Goal: Task Accomplishment & Management: Use online tool/utility

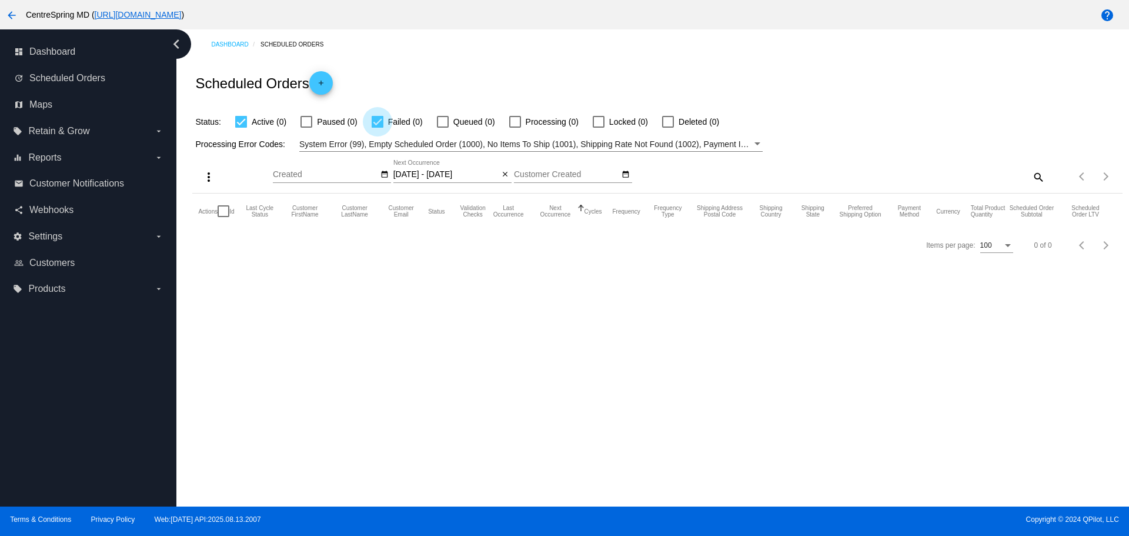
click at [377, 124] on div at bounding box center [378, 122] width 12 height 12
click at [377, 128] on input "Failed (0)" at bounding box center [377, 128] width 1 height 1
checkbox input "false"
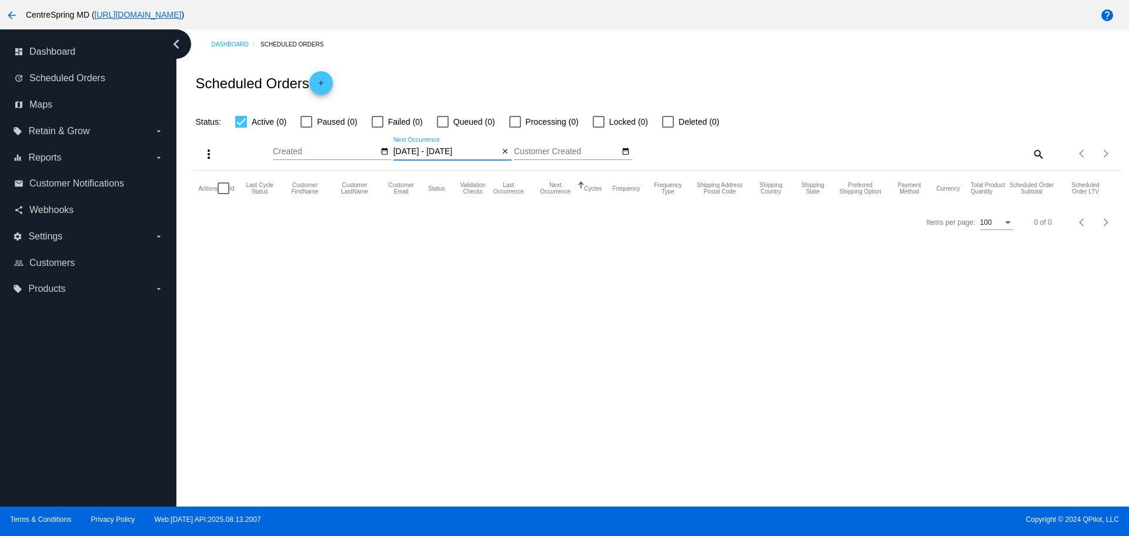
click at [438, 153] on input "[DATE] - [DATE]" at bounding box center [446, 151] width 106 height 9
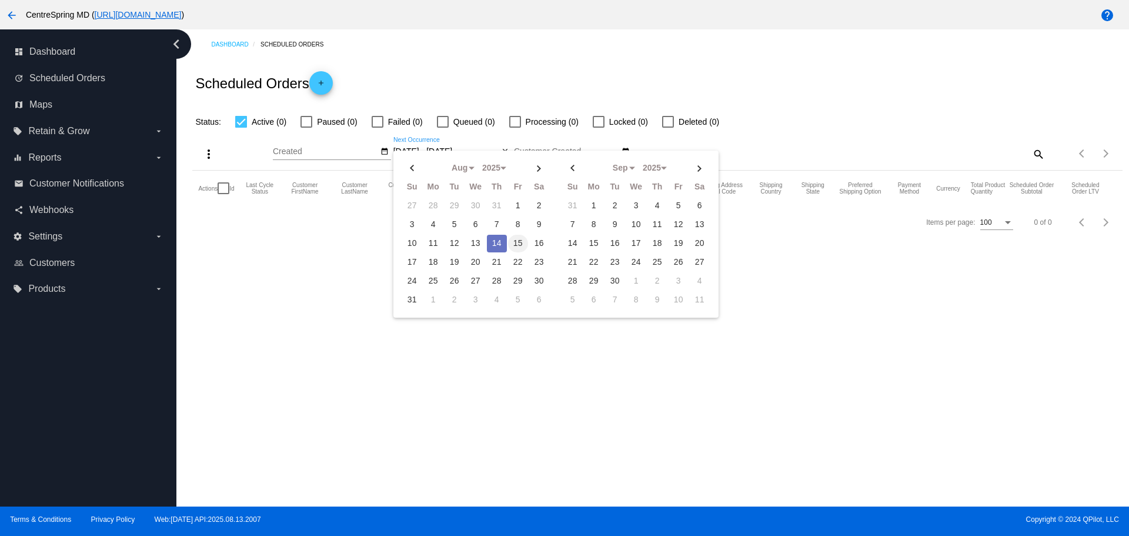
click at [519, 242] on td "15" at bounding box center [518, 244] width 20 height 18
type input "[DATE] - [DATE]"
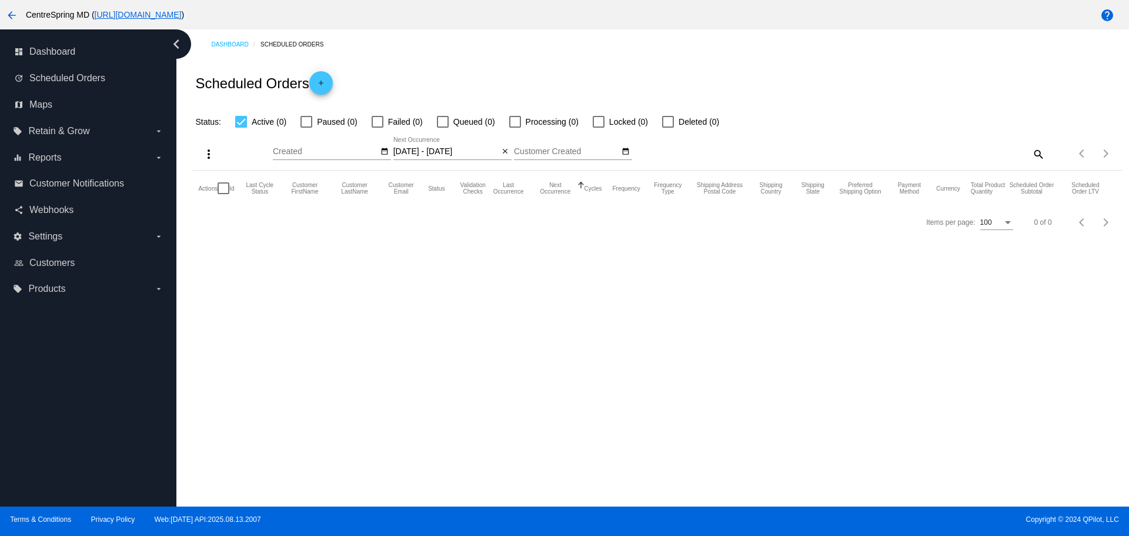
click at [6, 16] on mat-icon "arrow_back" at bounding box center [12, 15] width 14 height 14
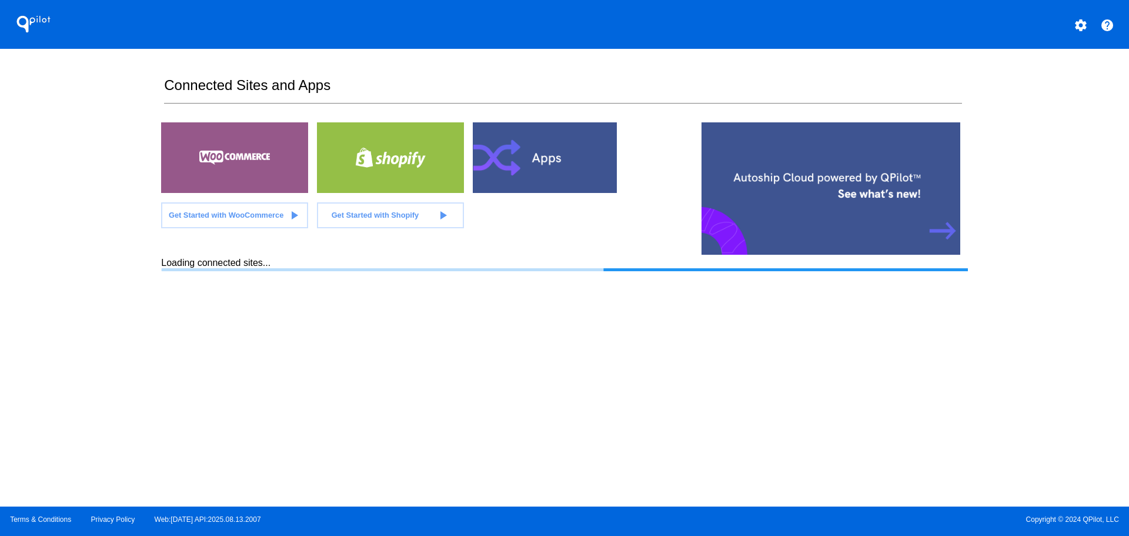
click at [66, 202] on div "QPilot settings help Connected Sites and Apps Get Started with WooCommerce play…" at bounding box center [564, 253] width 1129 height 506
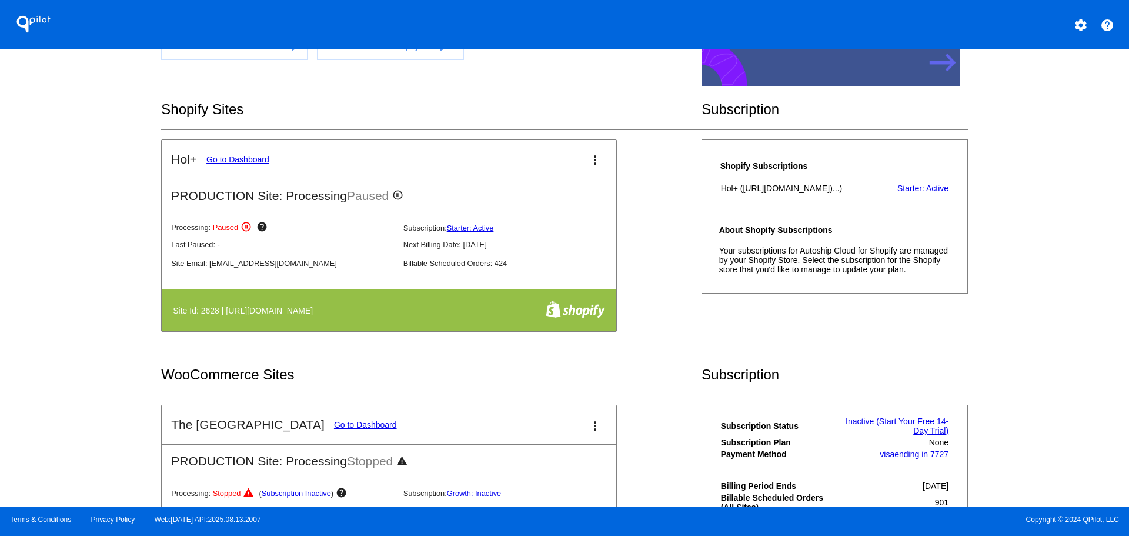
scroll to position [78, 0]
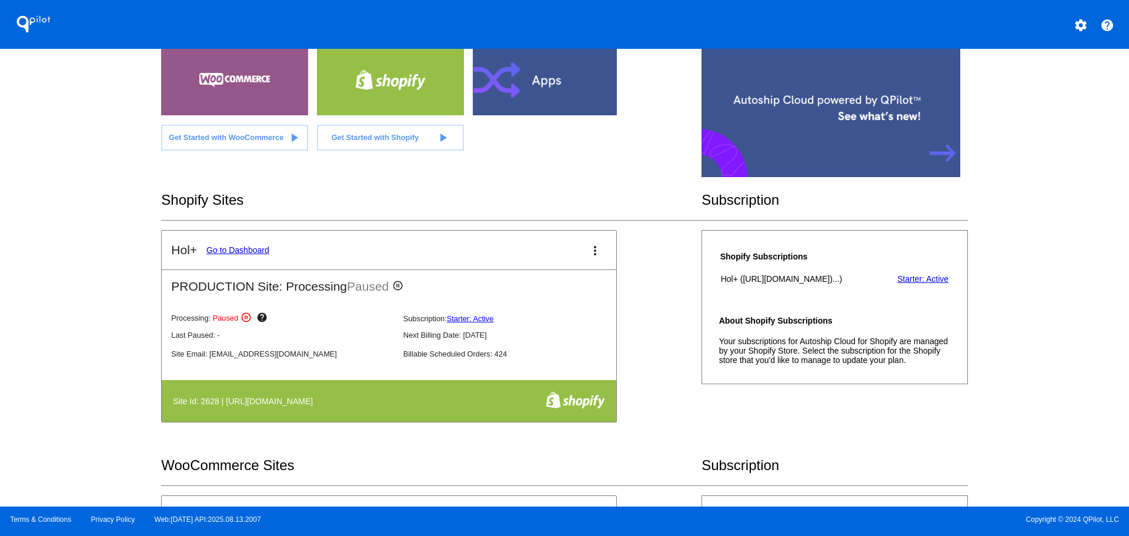
click at [243, 246] on link "Go to Dashboard" at bounding box center [237, 249] width 63 height 9
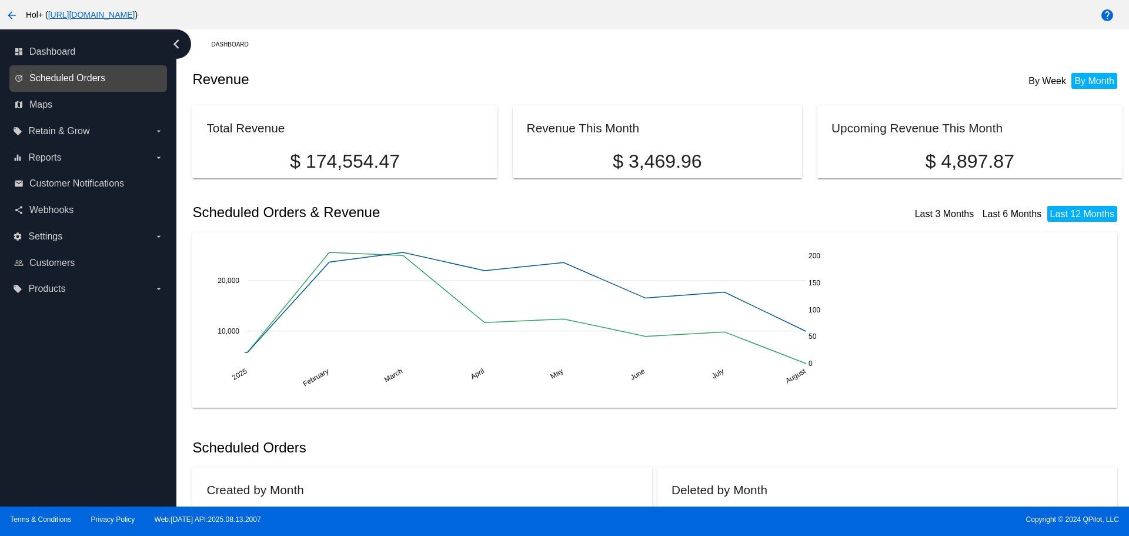
click at [77, 83] on span "Scheduled Orders" at bounding box center [67, 78] width 76 height 11
select select "7"
select select "2025"
select select "8"
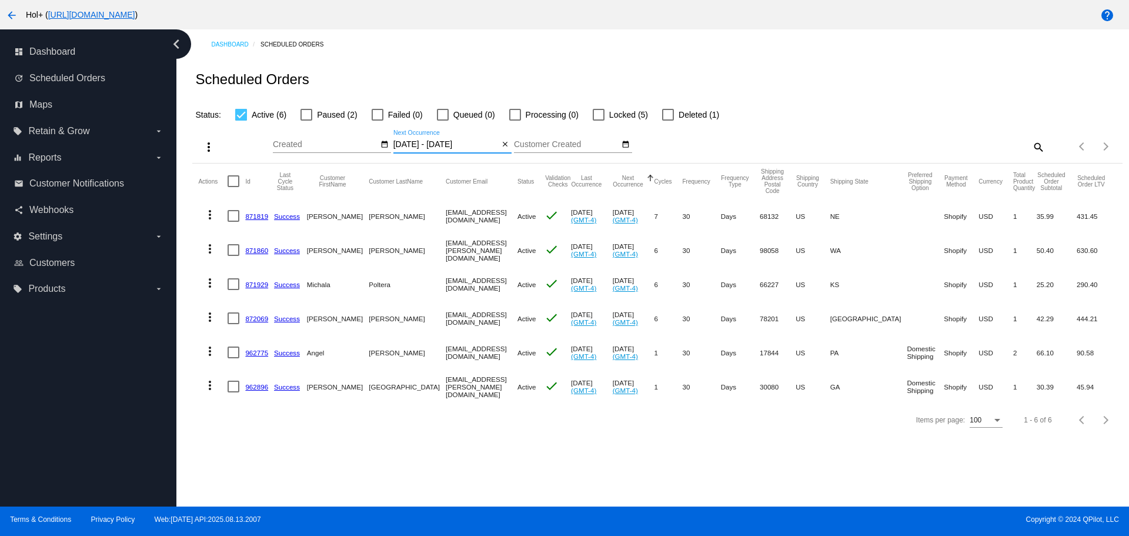
click at [457, 145] on input "[DATE] - [DATE]" at bounding box center [446, 144] width 106 height 9
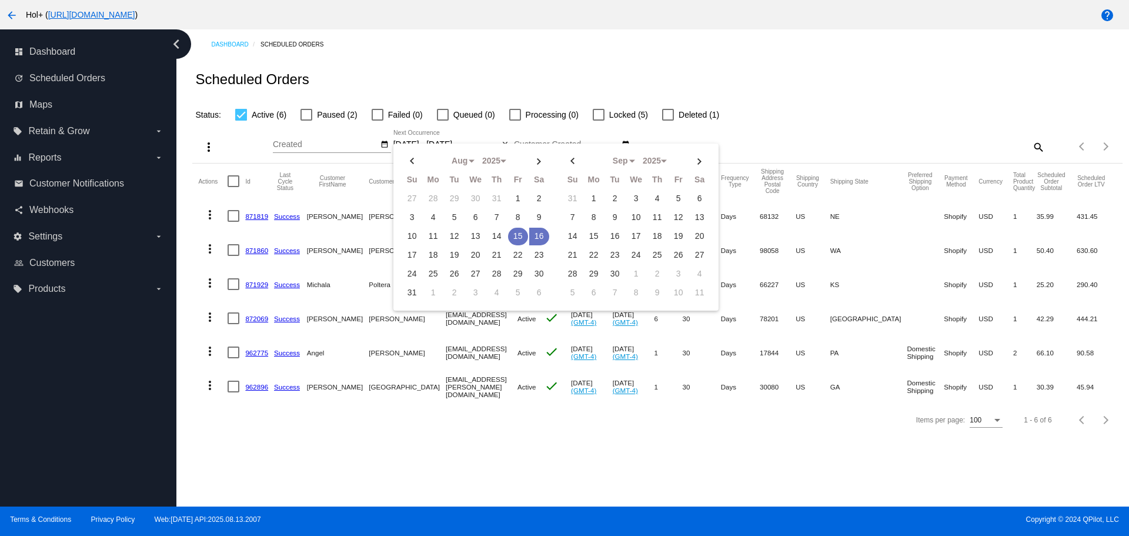
click at [518, 232] on td "15" at bounding box center [518, 237] width 20 height 18
type input "[DATE] - [DATE]"
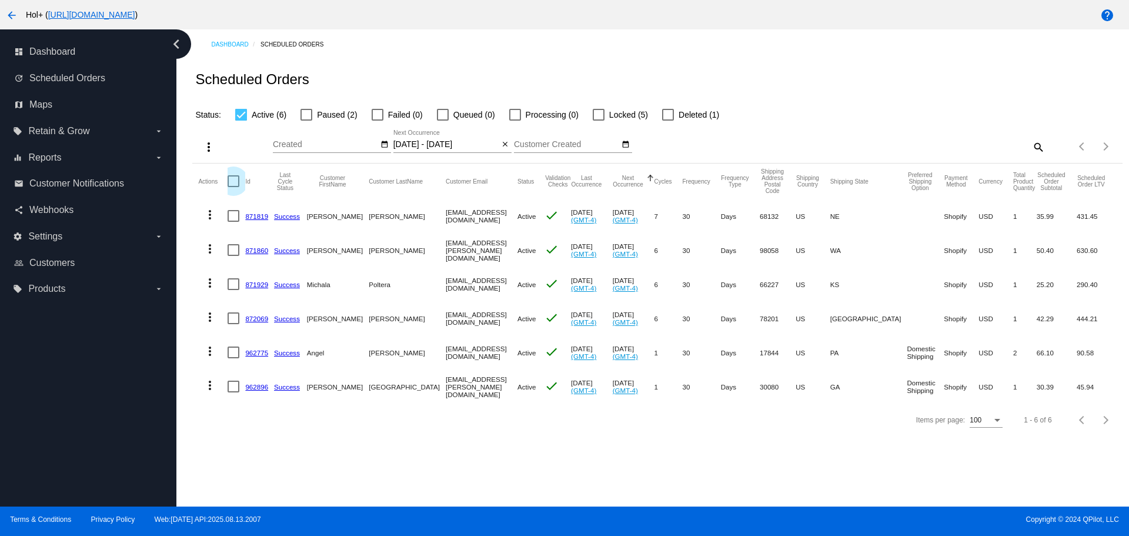
click at [233, 182] on div at bounding box center [234, 181] width 12 height 12
click at [233, 187] on input "checkbox" at bounding box center [233, 187] width 1 height 1
checkbox input "true"
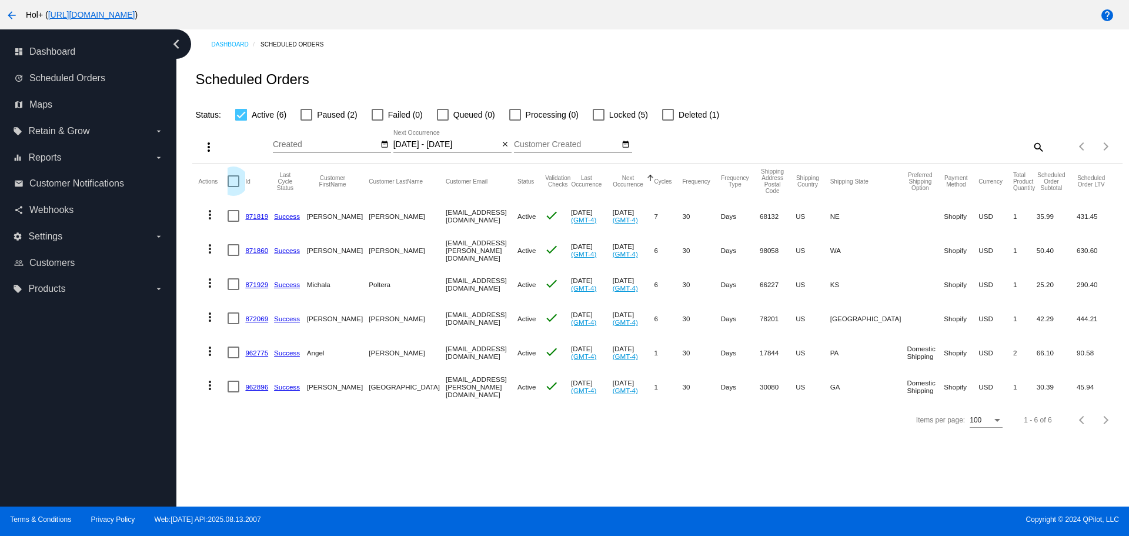
checkbox input "true"
click at [209, 146] on mat-icon "more_vert" at bounding box center [209, 147] width 14 height 14
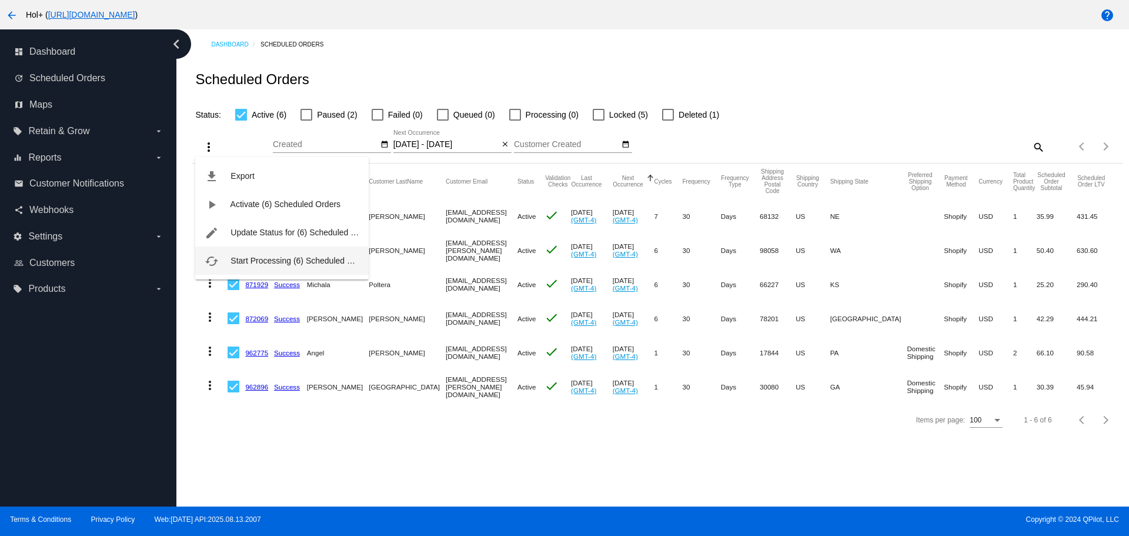
click at [246, 263] on span "Start Processing (6) Scheduled Orders" at bounding box center [301, 260] width 141 height 9
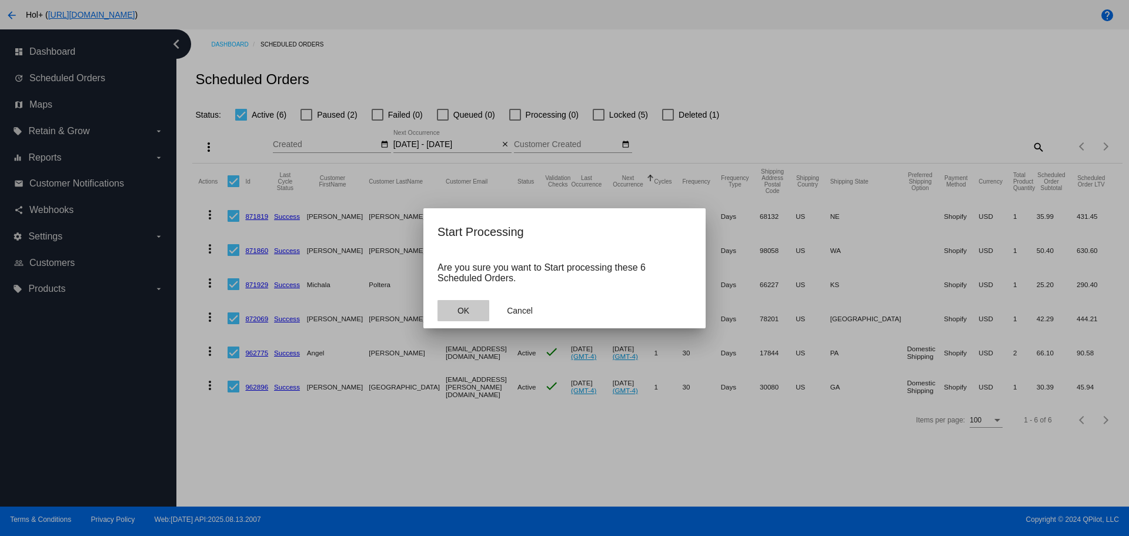
click at [462, 313] on span "OK" at bounding box center [464, 310] width 12 height 9
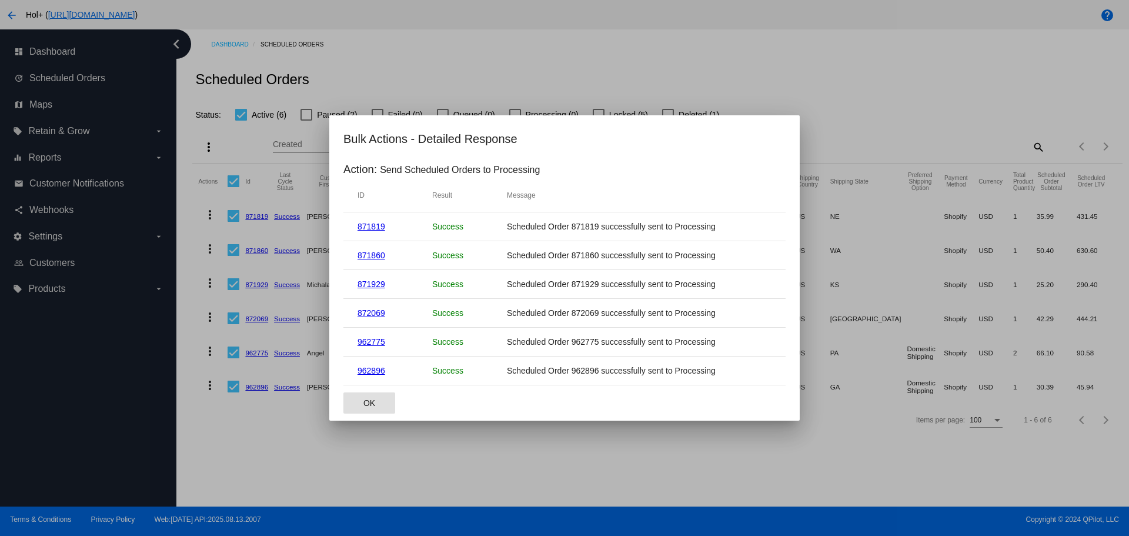
click at [371, 406] on span "OK" at bounding box center [369, 402] width 12 height 9
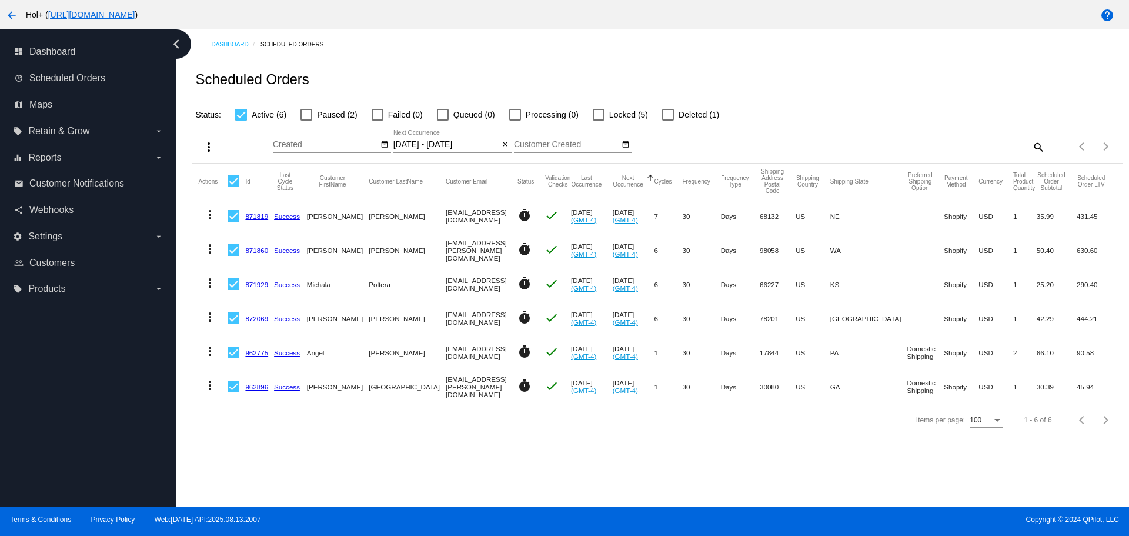
click at [118, 380] on div "dashboard Dashboard update Scheduled Orders map Maps local_offer Retain & Grow …" at bounding box center [88, 267] width 176 height 477
drag, startPoint x: 118, startPoint y: 380, endPoint x: 83, endPoint y: 376, distance: 35.5
click at [83, 376] on div "dashboard Dashboard update Scheduled Orders map Maps local_offer Retain & Grow …" at bounding box center [88, 267] width 176 height 477
click at [604, 58] on div "Dashboard Scheduled Orders Scheduled Orders Status: Active (6) Paused (2) Faile…" at bounding box center [657, 232] width 943 height 407
